Goal: Task Accomplishment & Management: Manage account settings

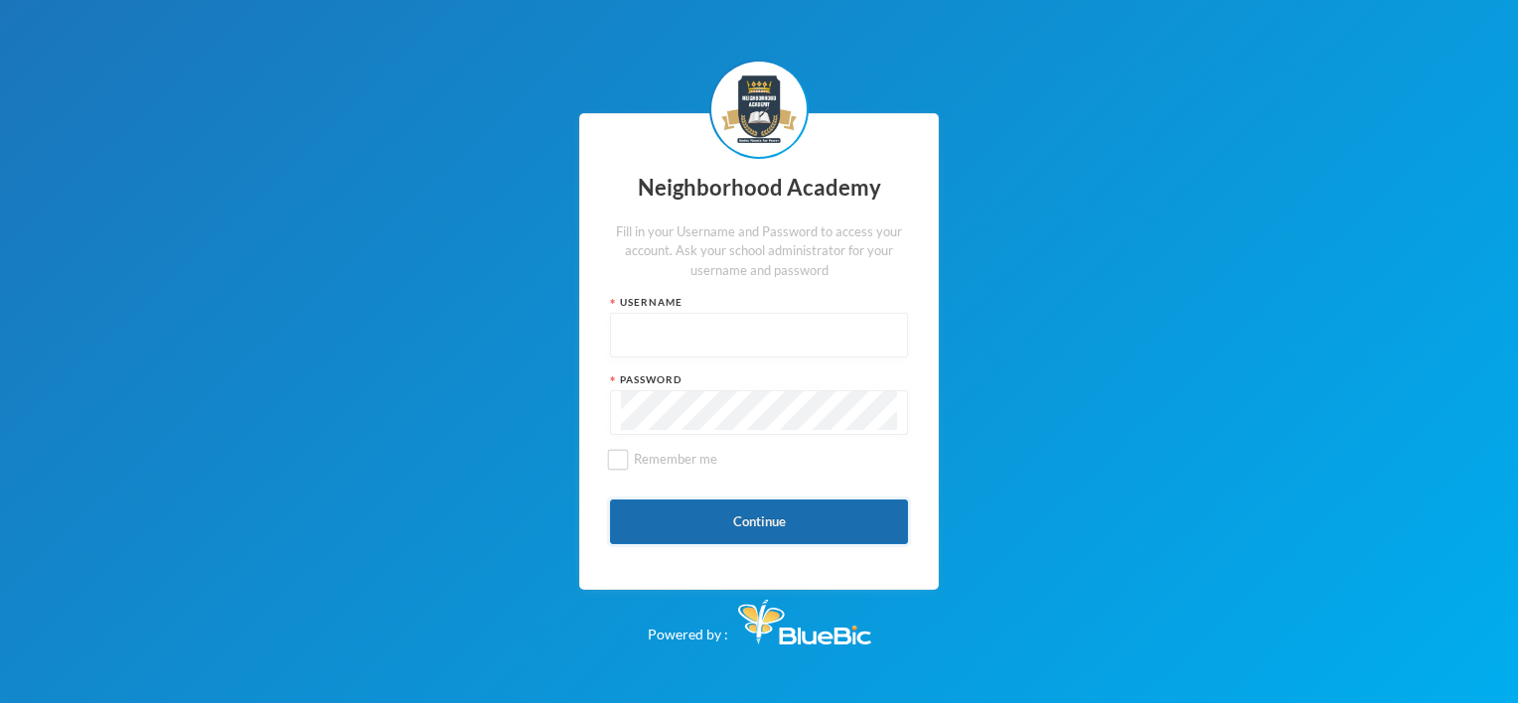
type input "nha00001"
click at [760, 519] on button "Continue" at bounding box center [759, 522] width 298 height 45
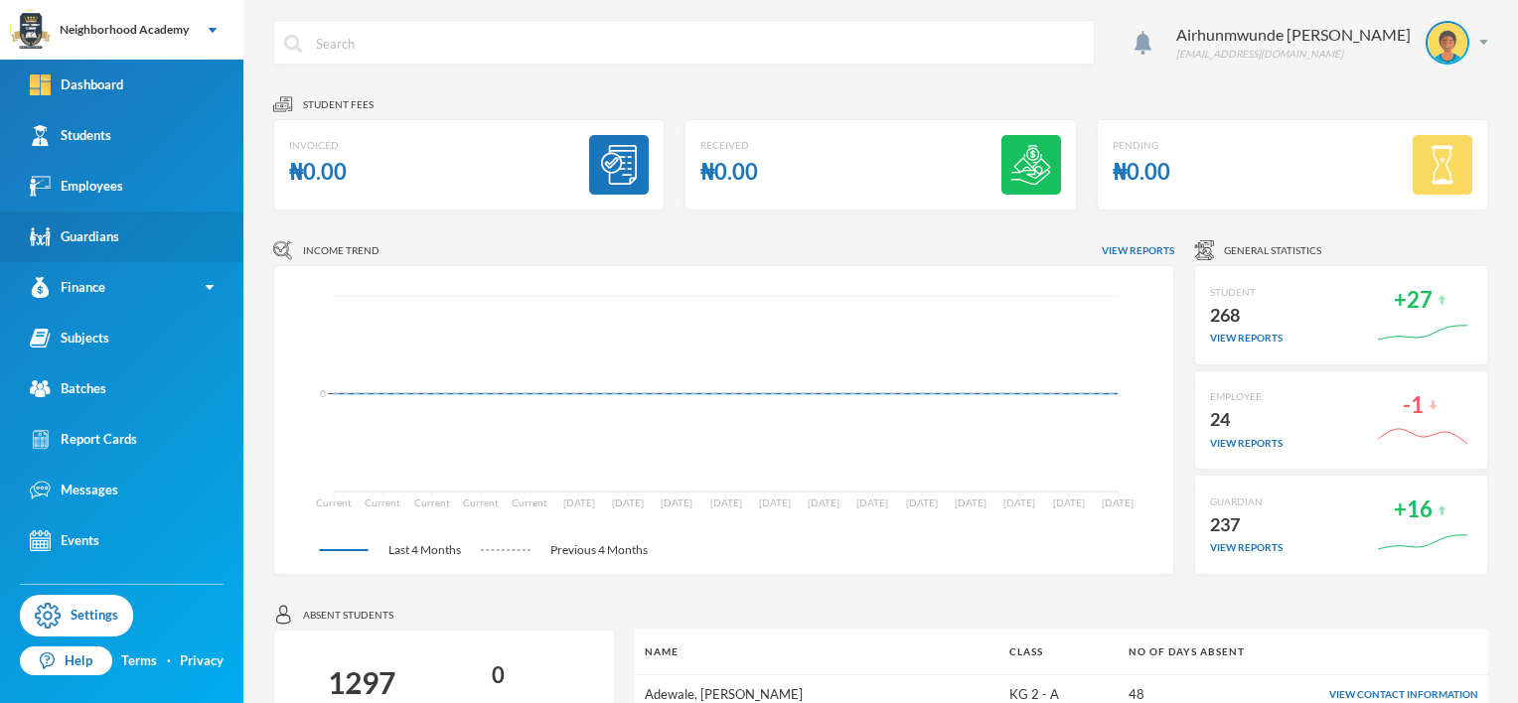
click at [110, 236] on div "Guardians" at bounding box center [74, 236] width 89 height 21
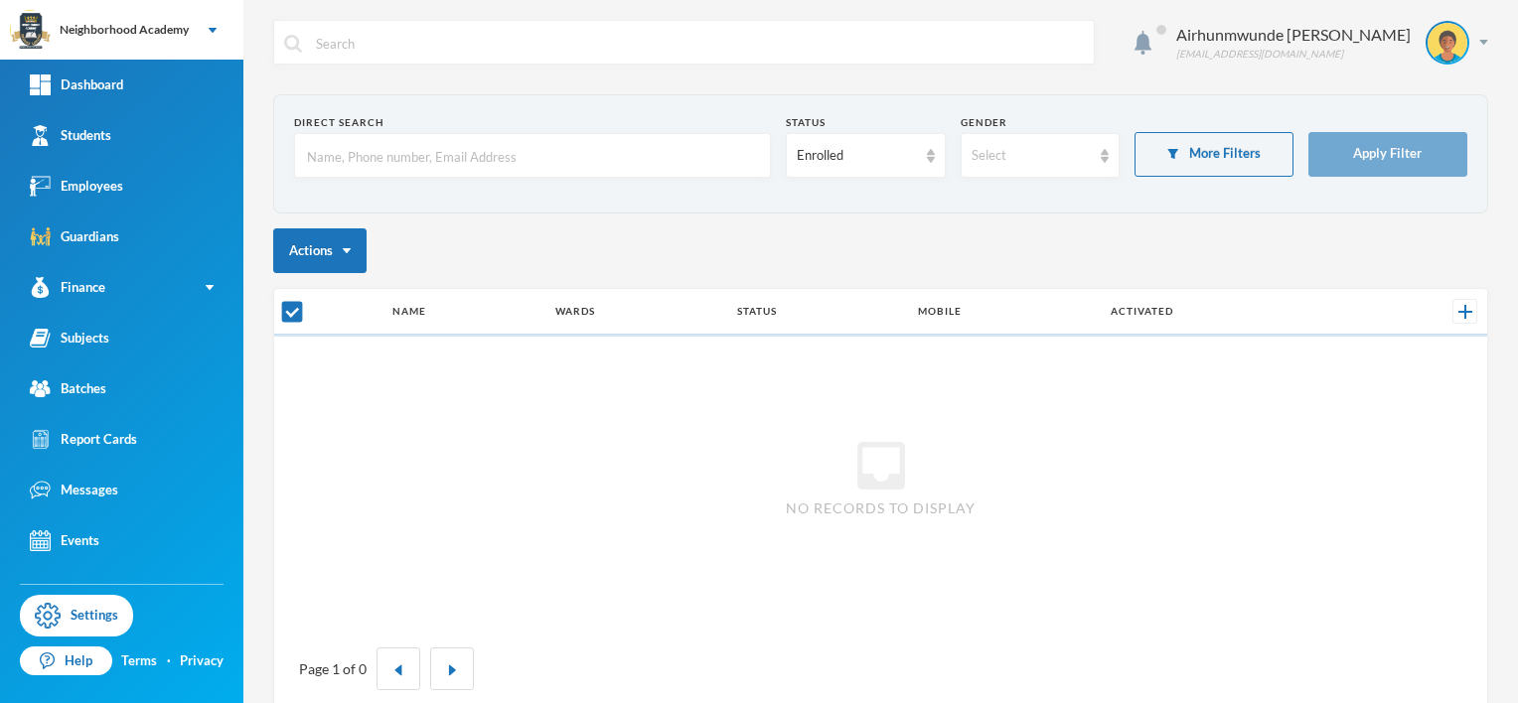
checkbox input "false"
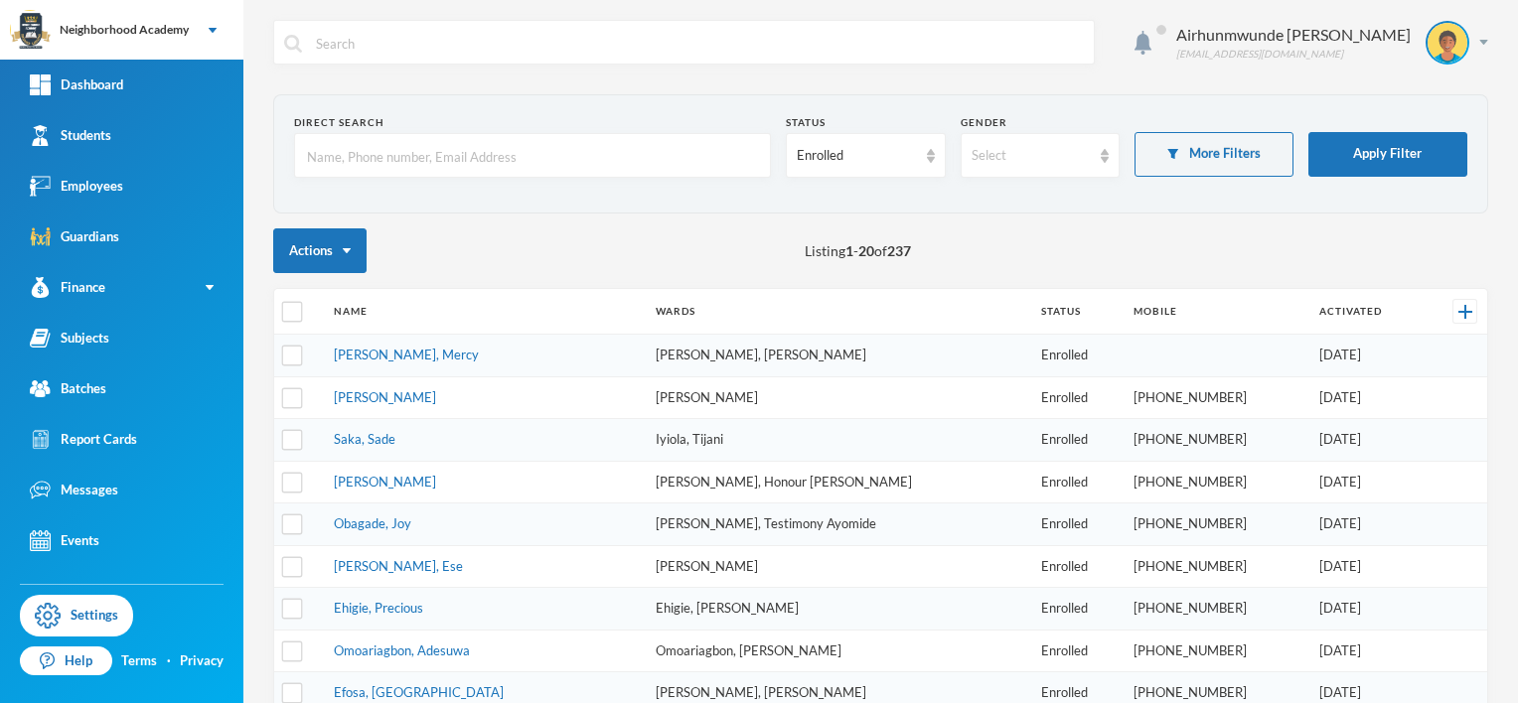
click at [340, 155] on input "text" at bounding box center [532, 156] width 455 height 45
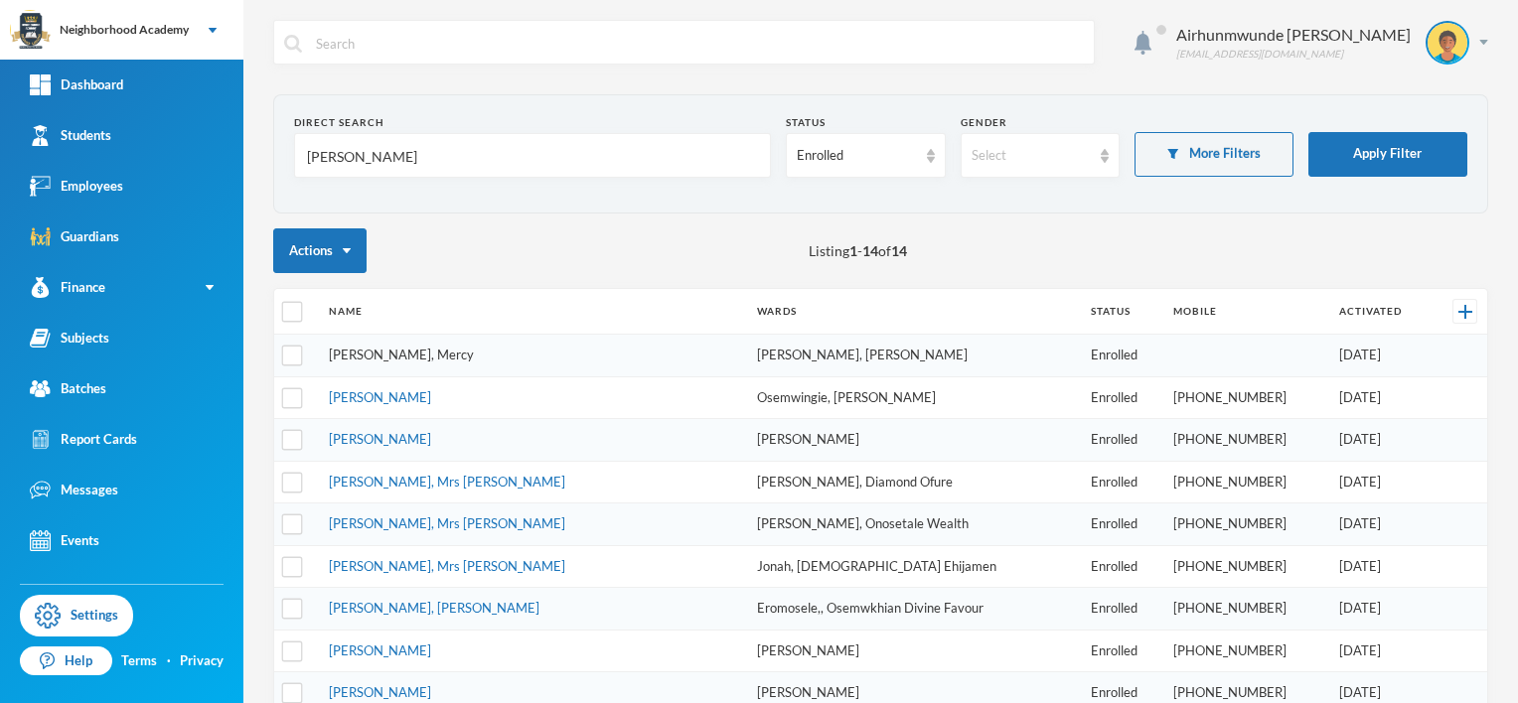
type input "[PERSON_NAME]"
click at [407, 358] on link "[PERSON_NAME], Mercy" at bounding box center [401, 355] width 145 height 16
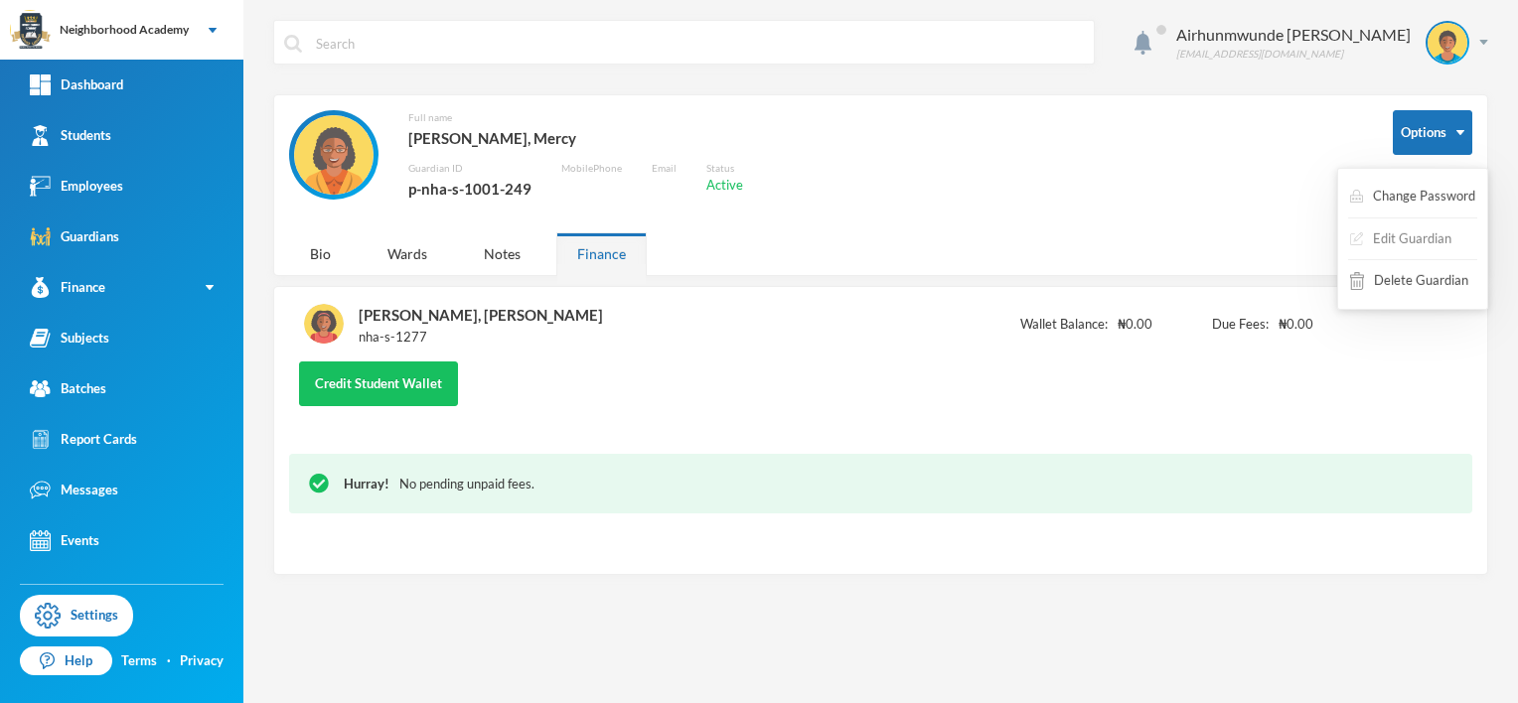
click at [1422, 237] on button "Edit Guardian" at bounding box center [1400, 240] width 105 height 36
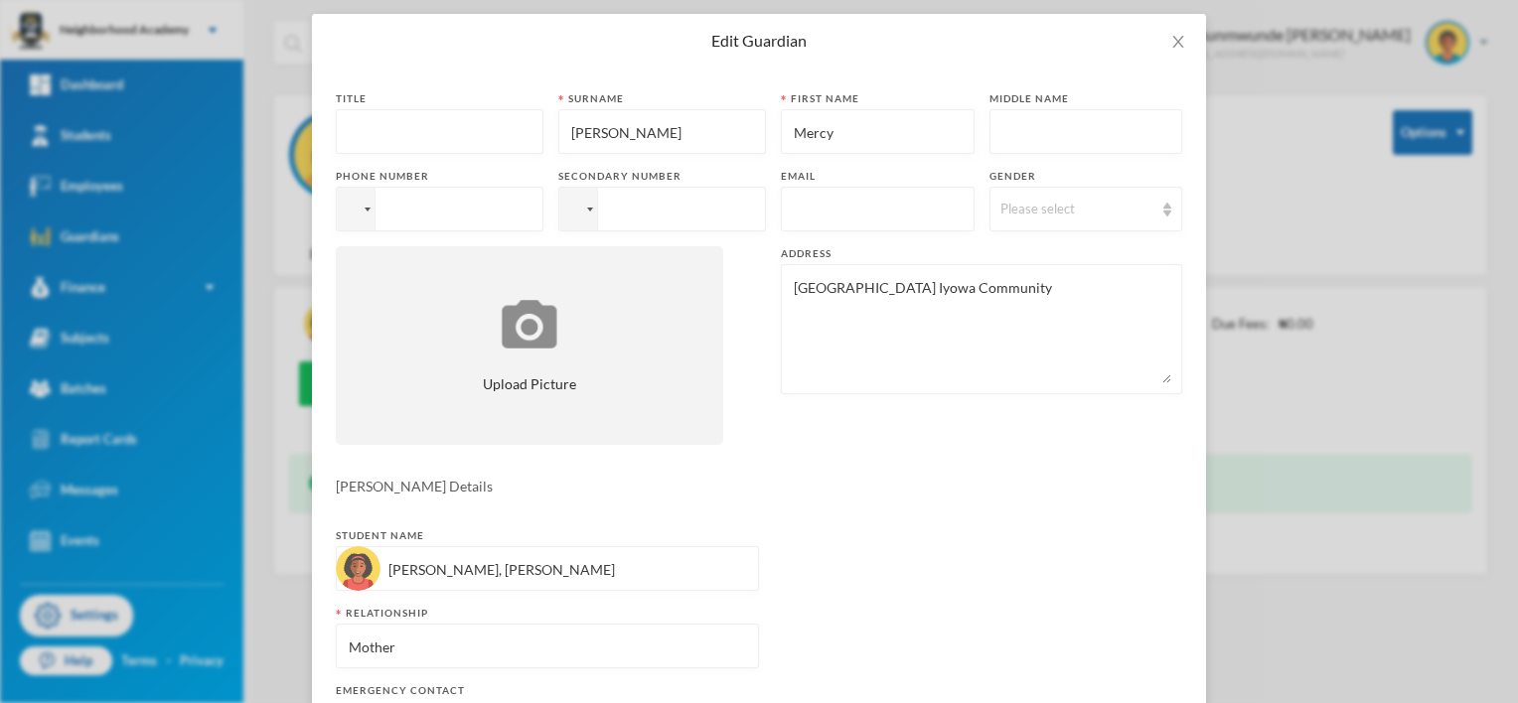
scroll to position [20, 0]
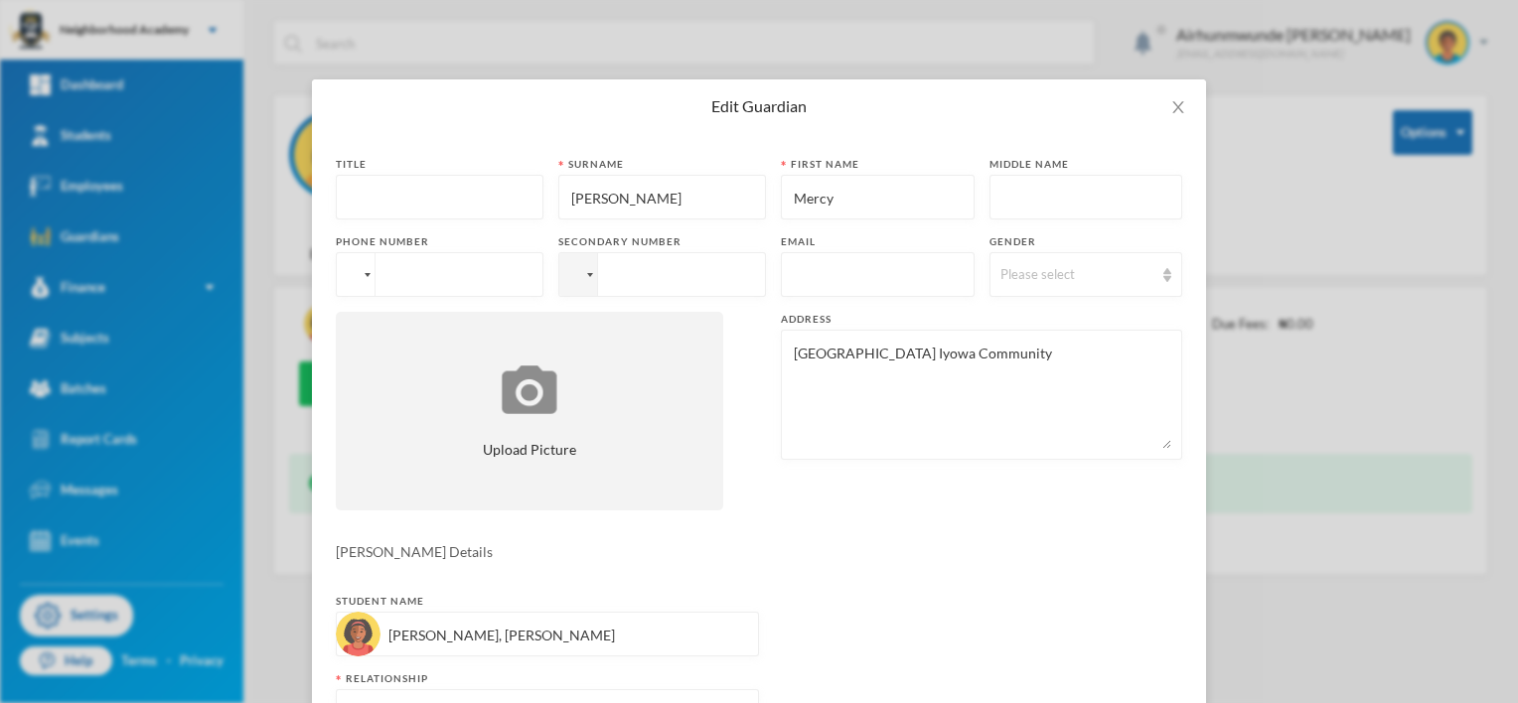
click at [355, 278] on div at bounding box center [356, 274] width 38 height 43
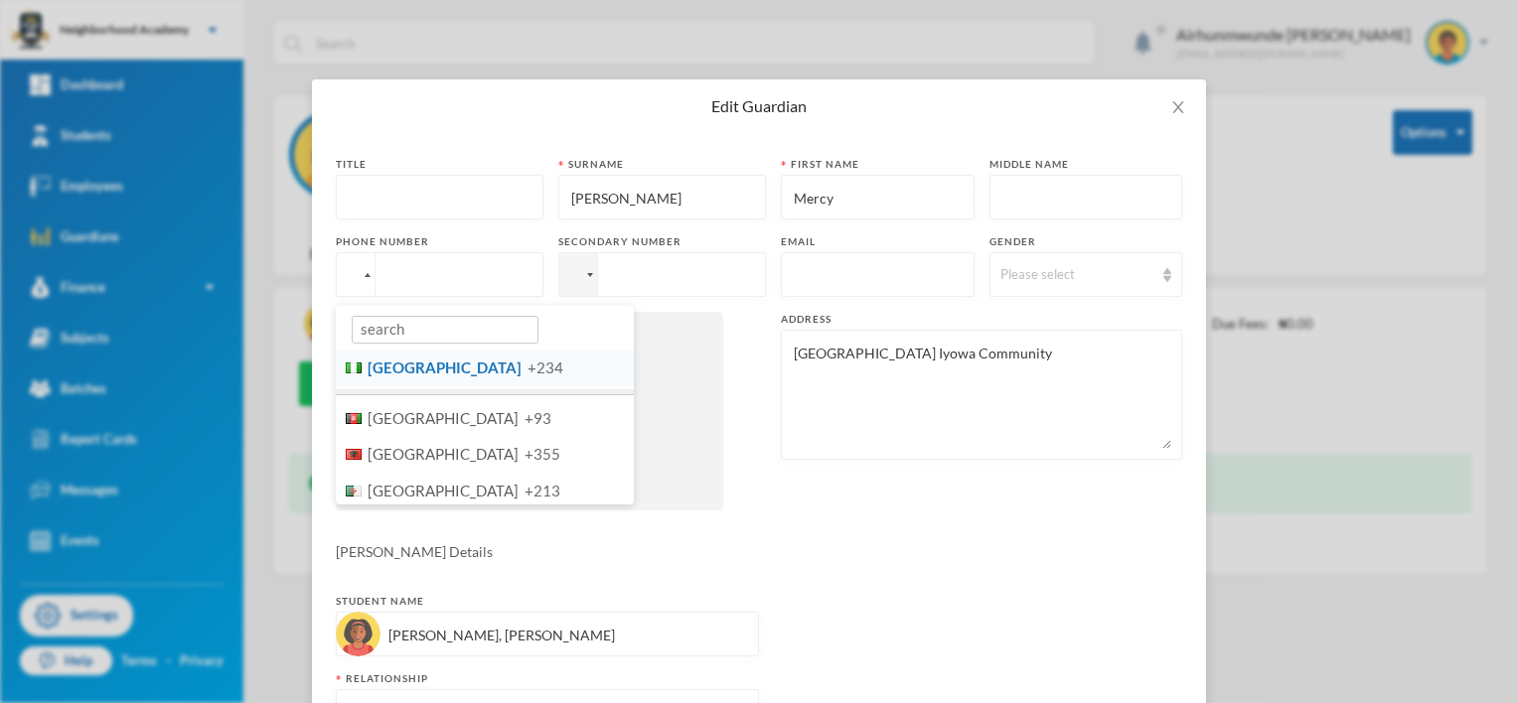
click at [408, 366] on span "[GEOGRAPHIC_DATA]" at bounding box center [445, 368] width 154 height 18
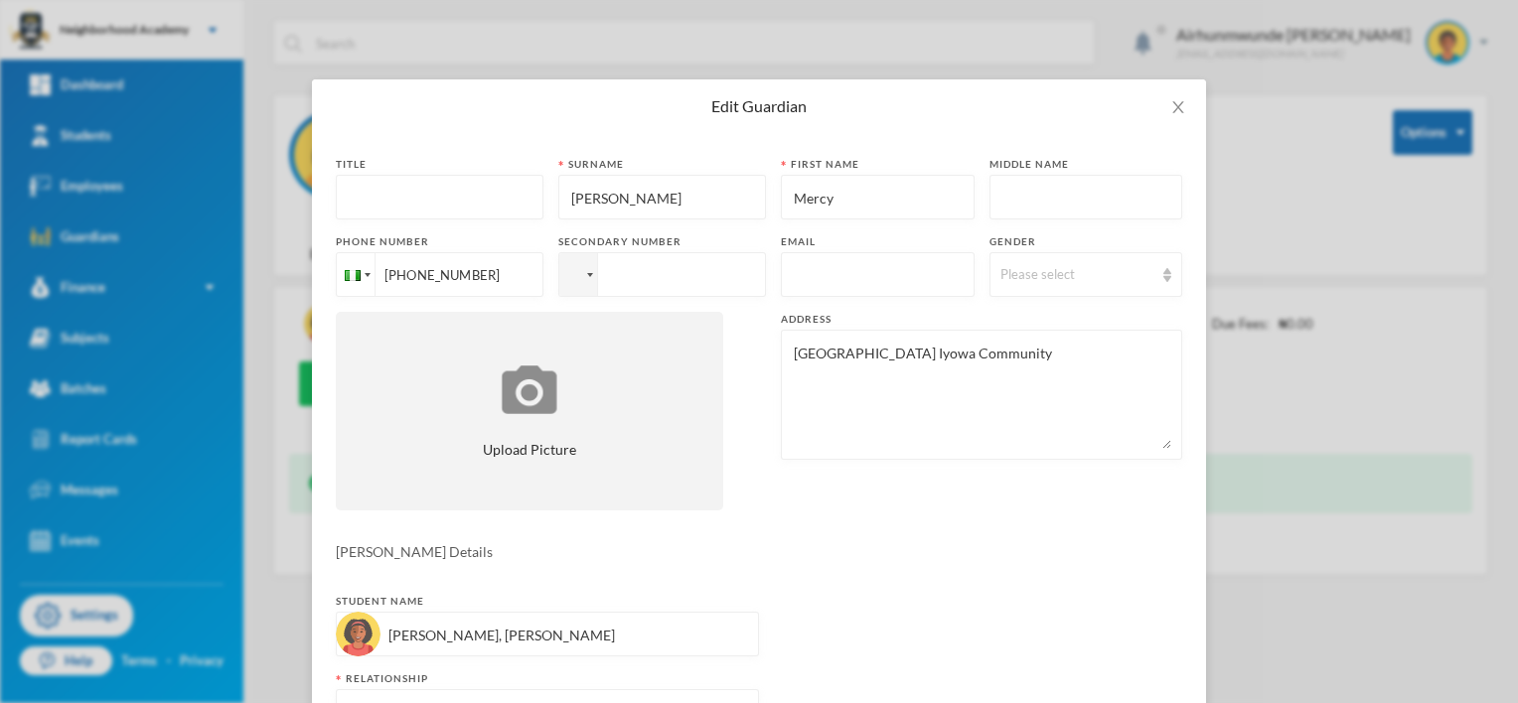
type input "[PHONE_NUMBER]"
click at [1029, 528] on form "Title Surname [PERSON_NAME] First name Mercy Middle name Phone number [PHONE_NU…" at bounding box center [759, 555] width 846 height 797
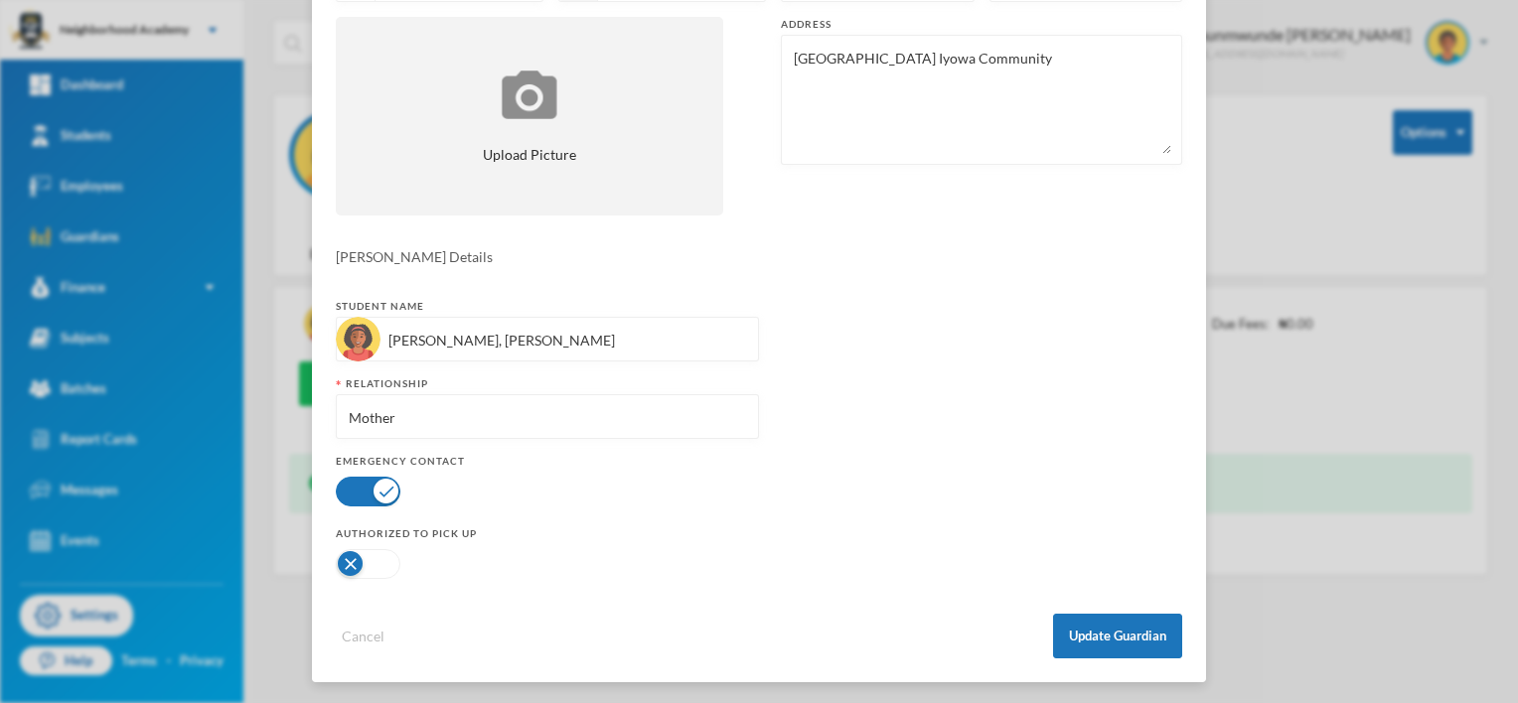
scroll to position [318, 0]
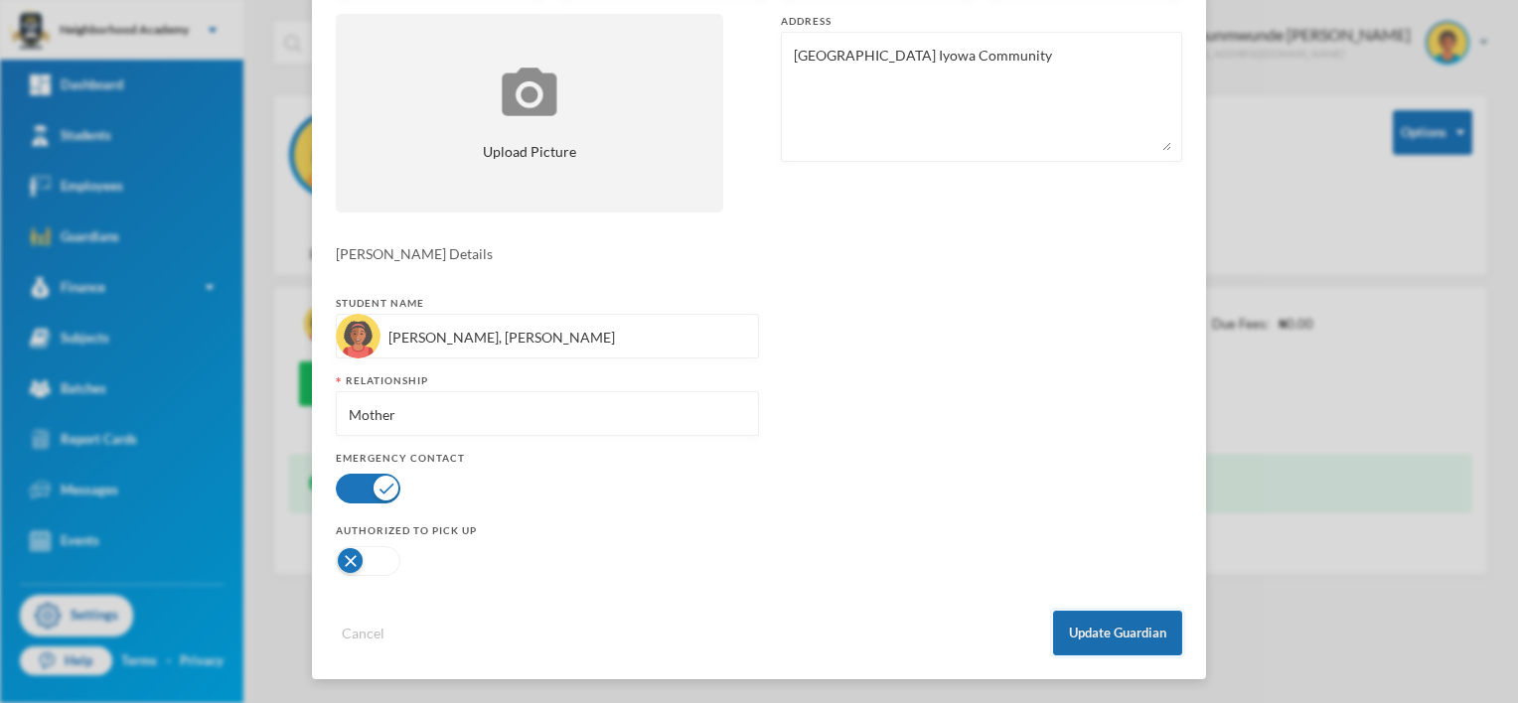
click at [1079, 632] on button "Update Guardian" at bounding box center [1117, 633] width 129 height 45
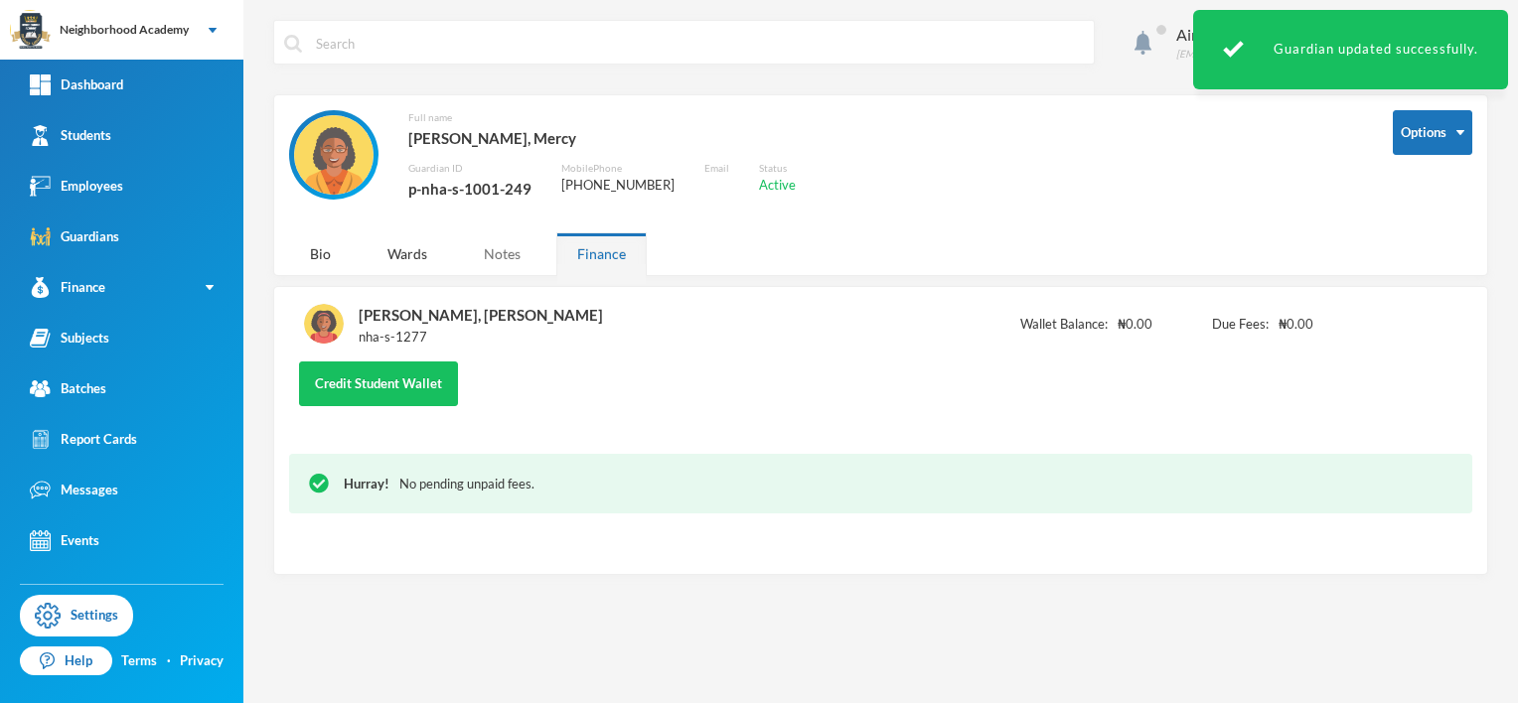
click at [506, 255] on div "Notes" at bounding box center [502, 253] width 78 height 43
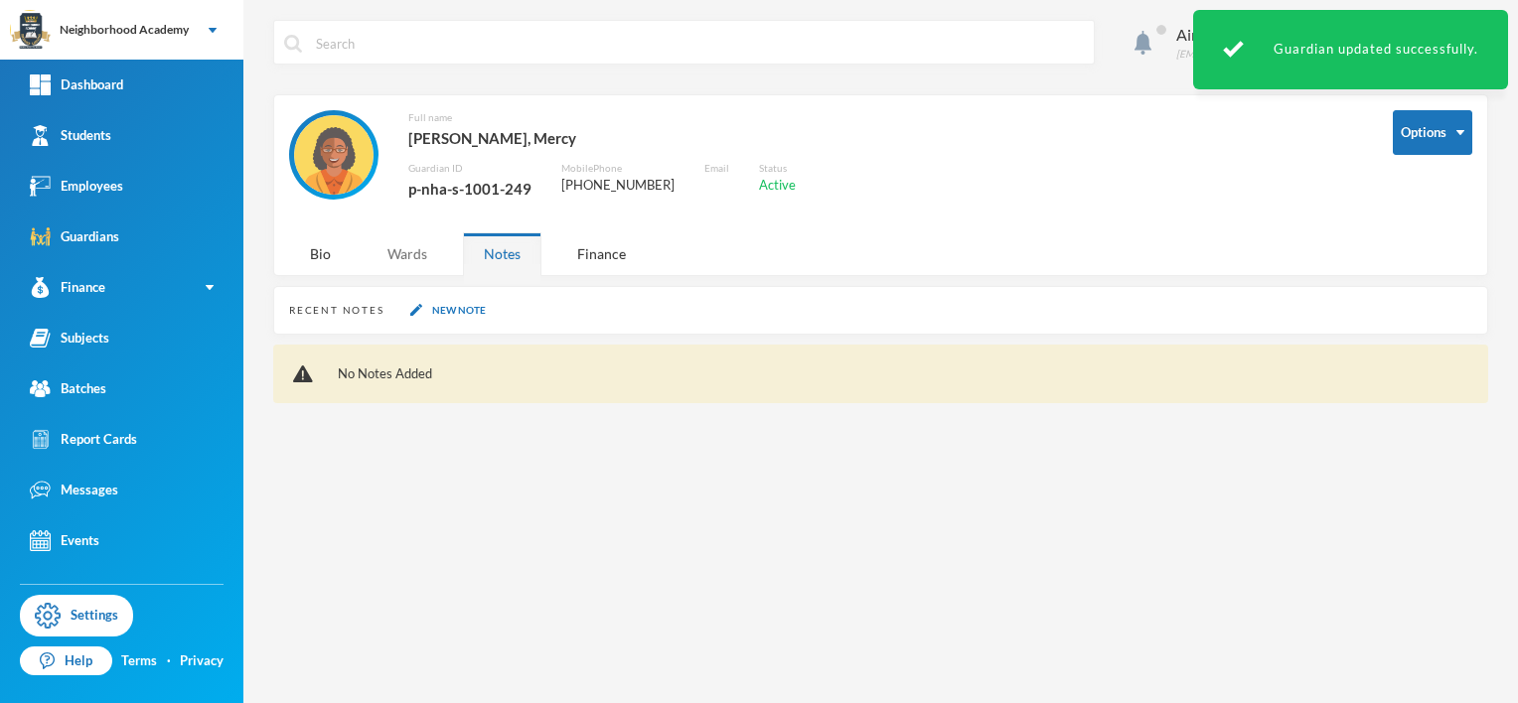
click at [420, 252] on div "Wards" at bounding box center [407, 253] width 81 height 43
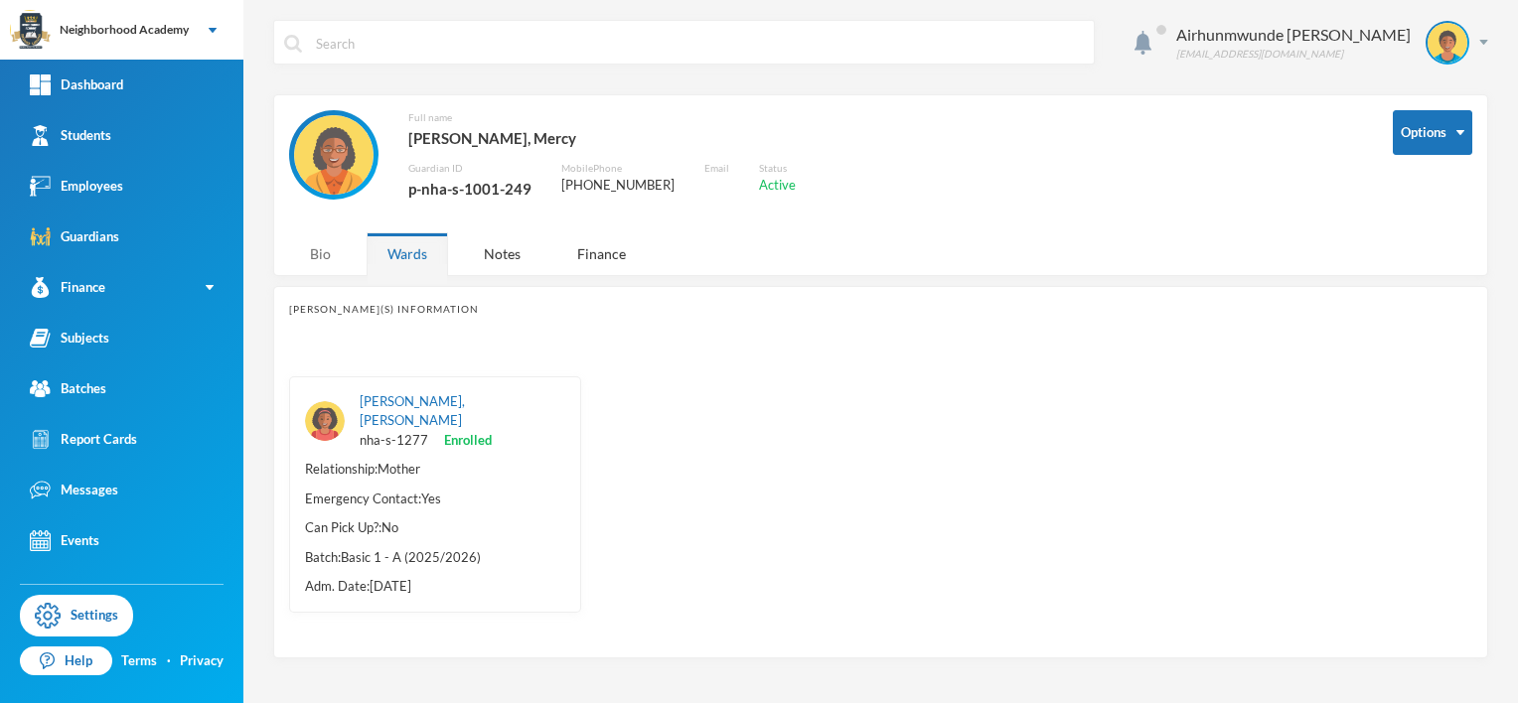
click at [314, 251] on div "Bio" at bounding box center [320, 253] width 63 height 43
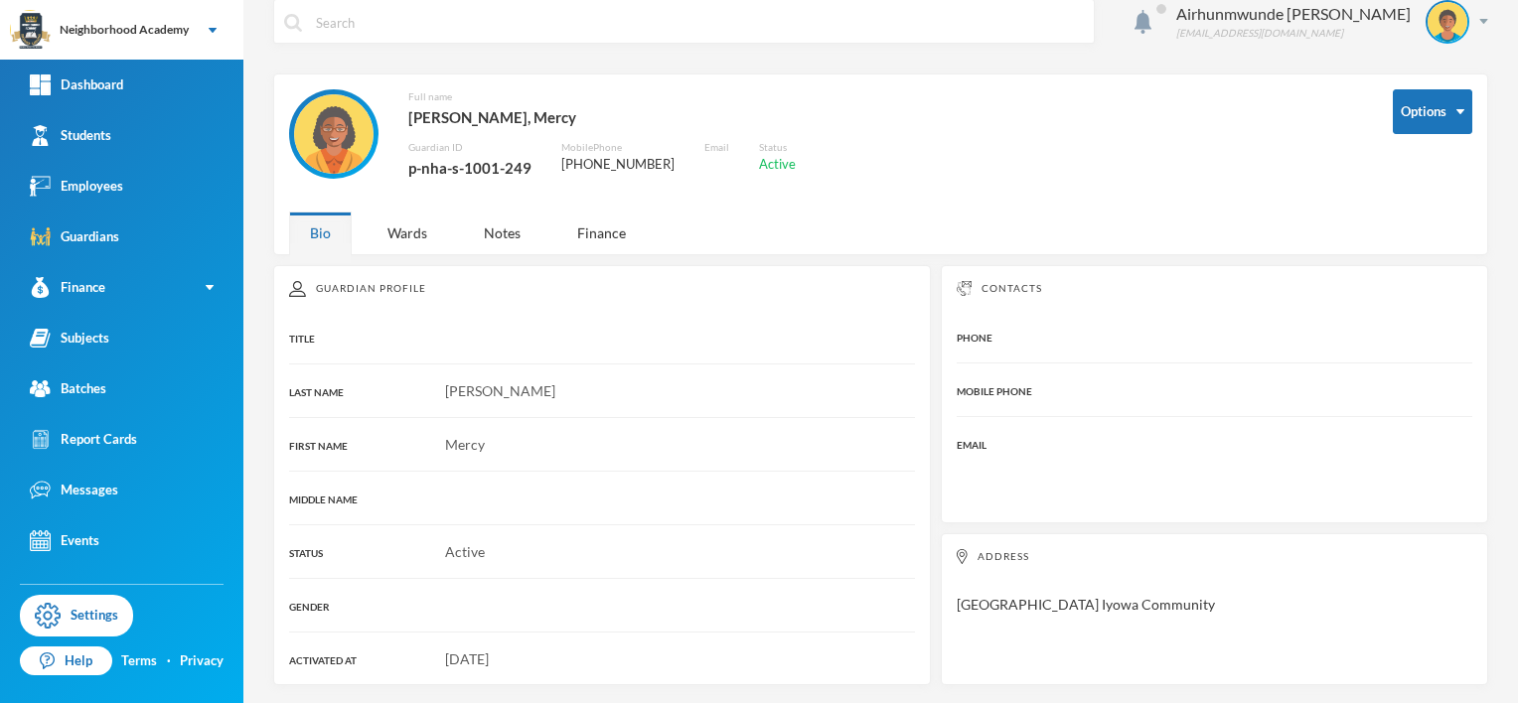
scroll to position [0, 0]
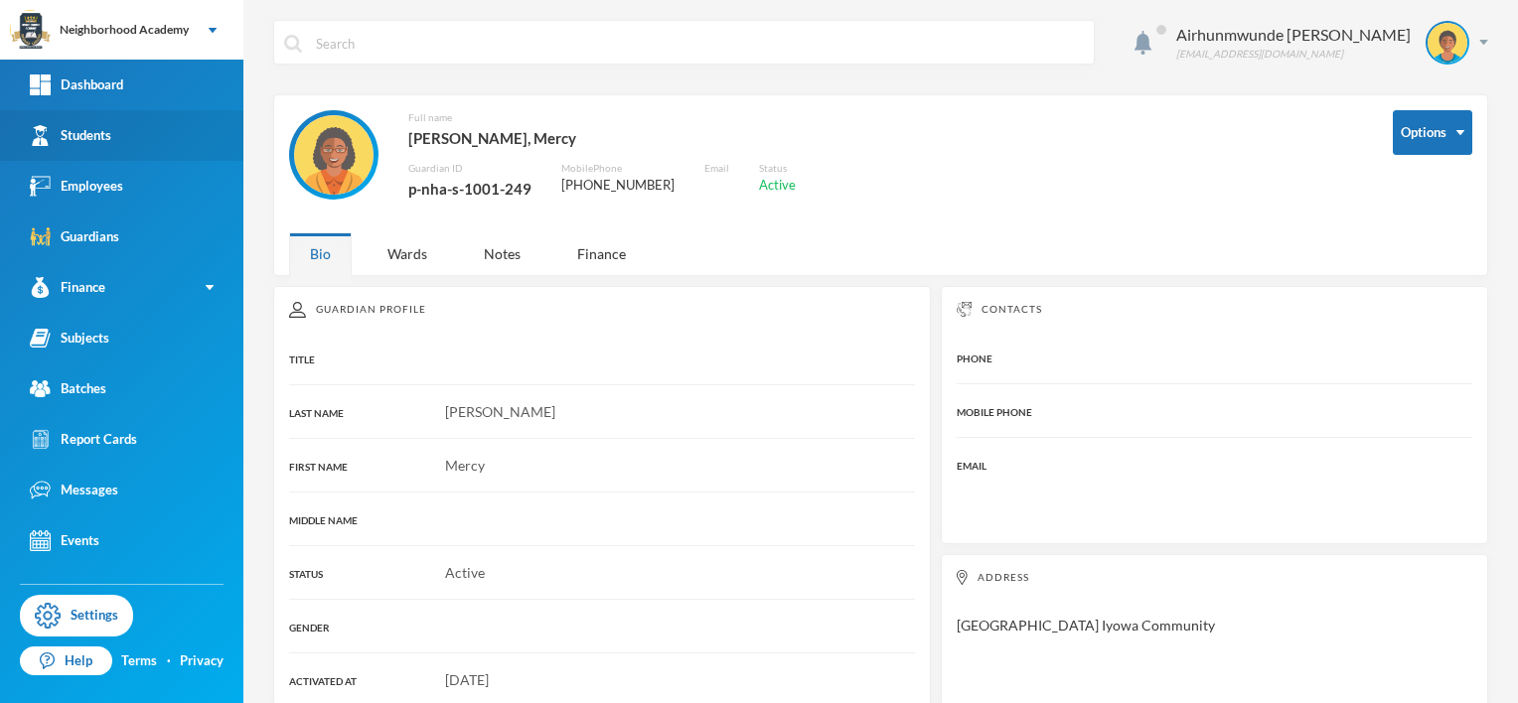
click at [108, 135] on div "Students" at bounding box center [70, 135] width 81 height 21
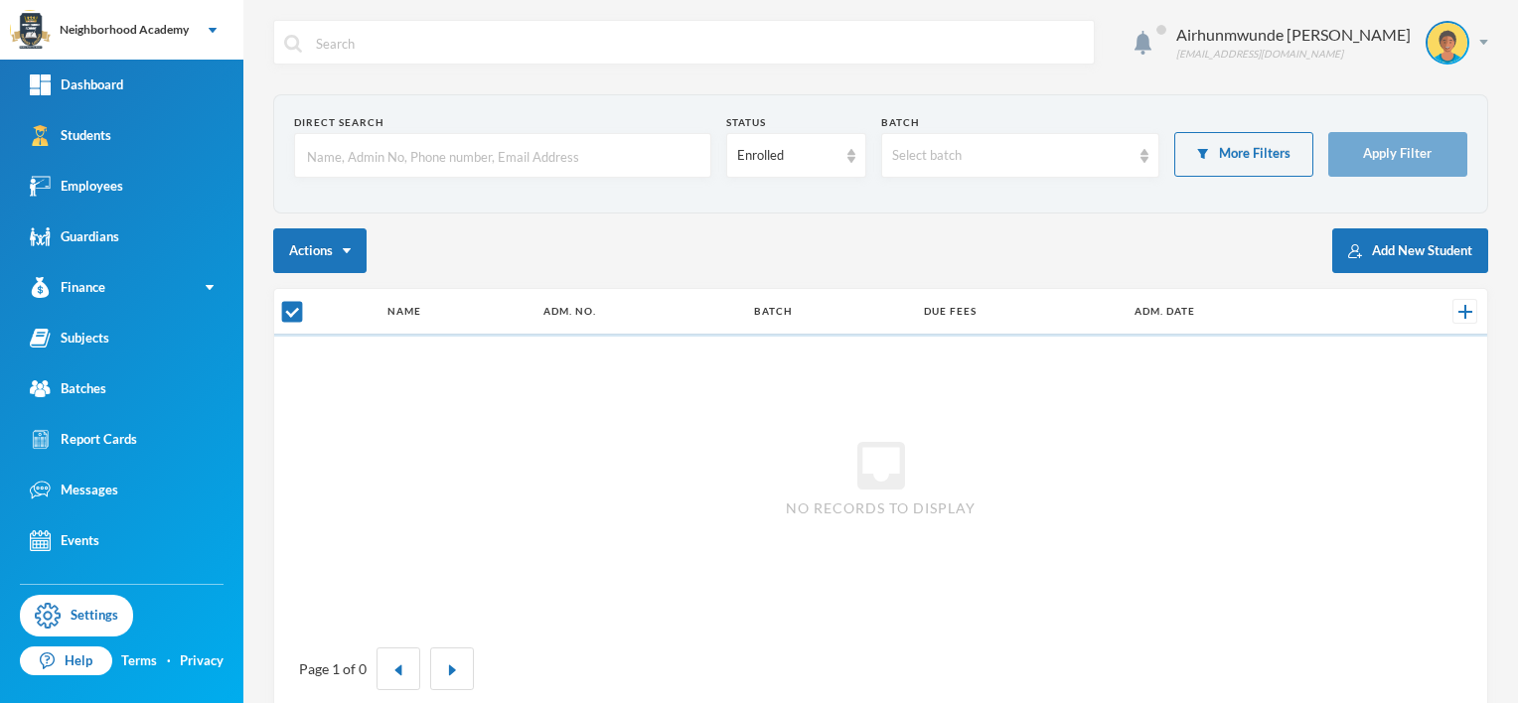
checkbox input "false"
